Goal: Task Accomplishment & Management: Use online tool/utility

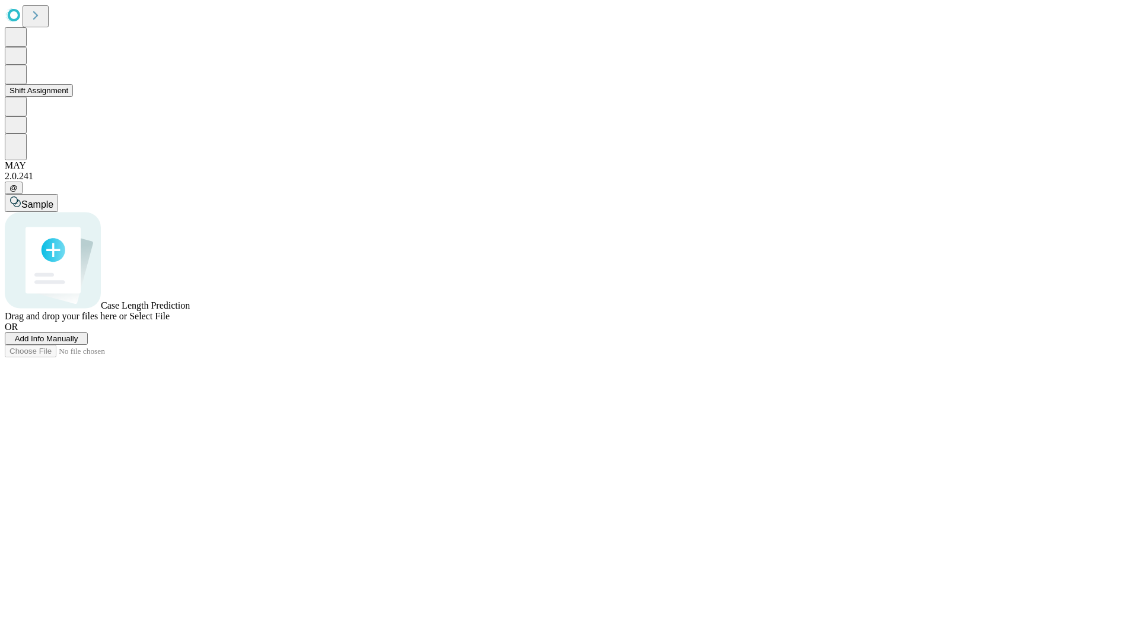
click at [73, 97] on button "Shift Assignment" at bounding box center [39, 90] width 68 height 12
